Goal: Information Seeking & Learning: Learn about a topic

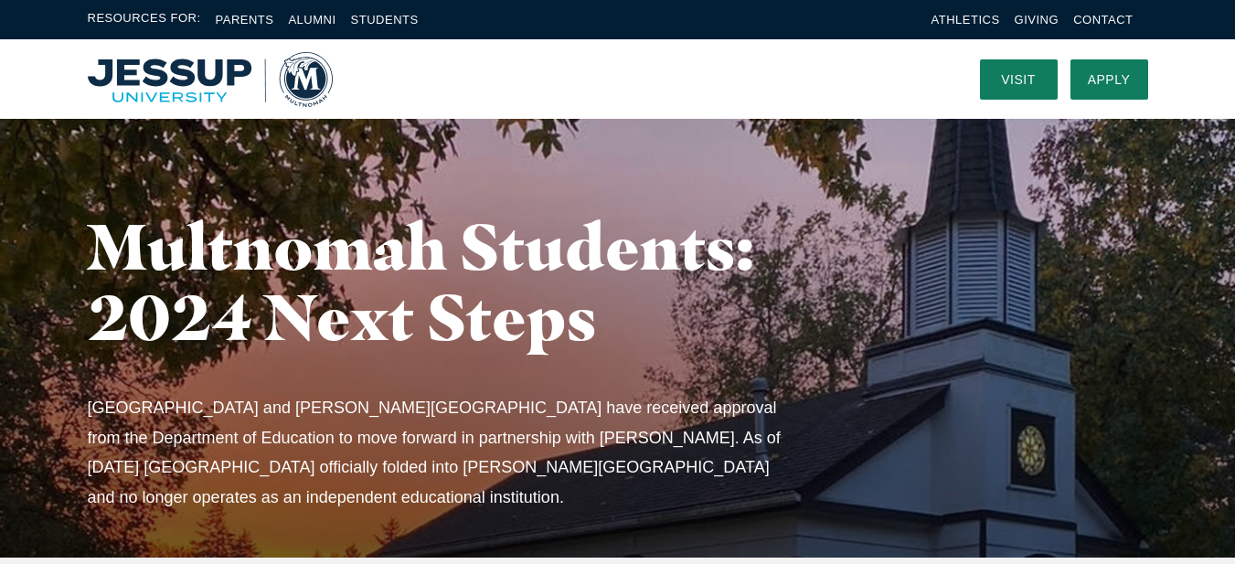
click at [189, 81] on img "Home" at bounding box center [210, 79] width 245 height 55
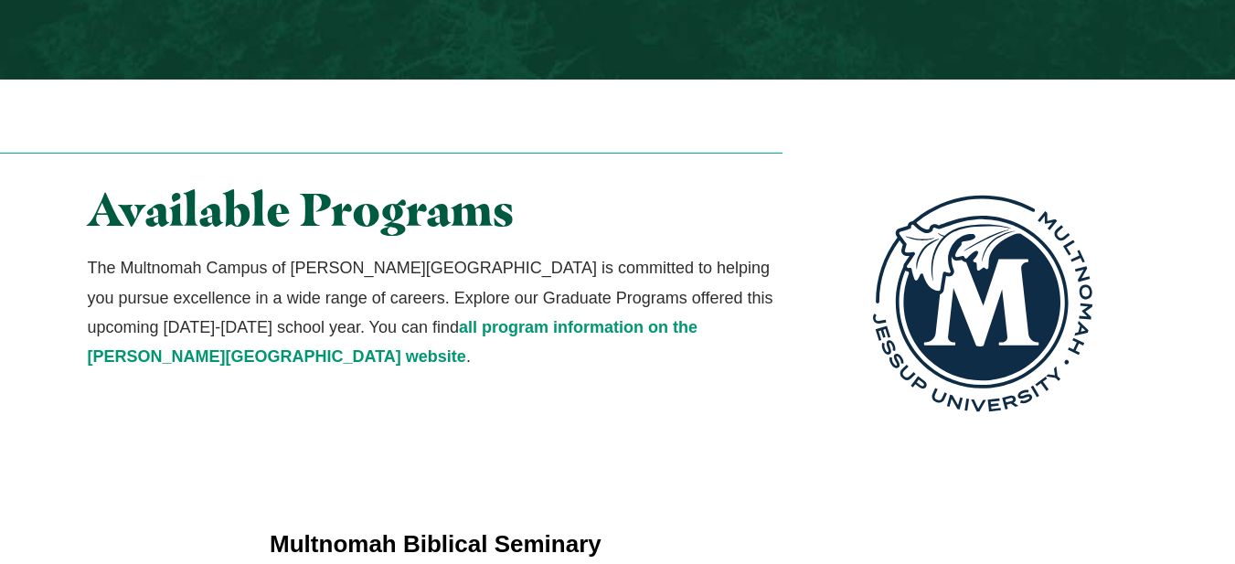
scroll to position [3291, 0]
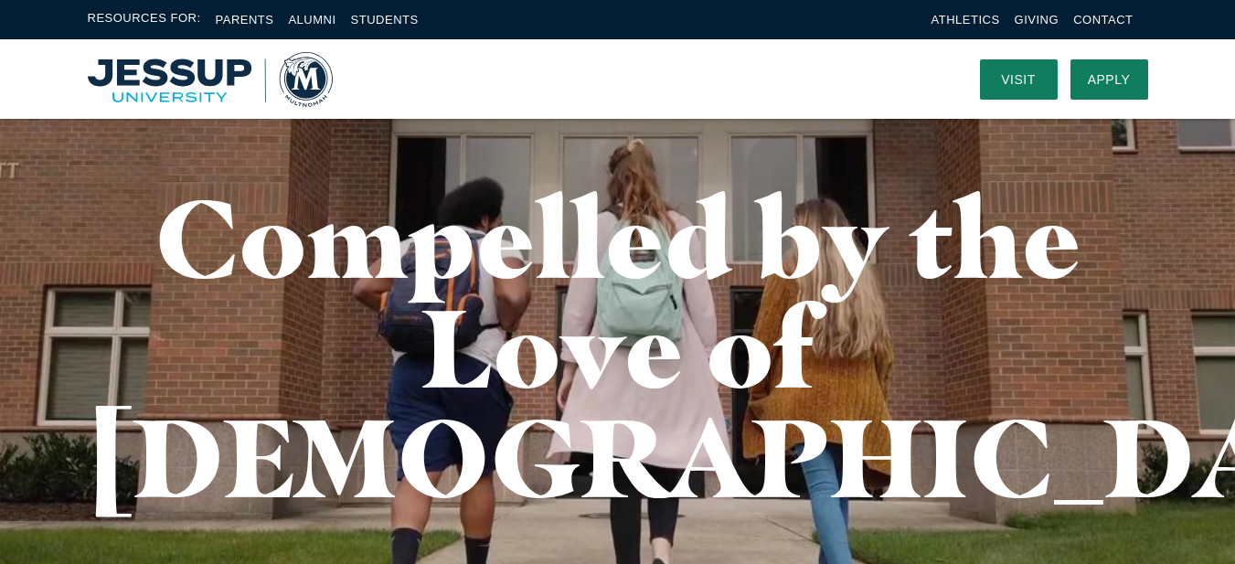
scroll to position [0, 0]
